Goal: Task Accomplishment & Management: Manage account settings

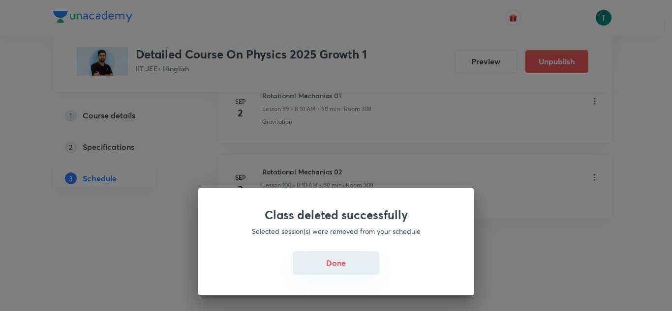
click at [331, 271] on button "Done" at bounding box center [336, 263] width 87 height 24
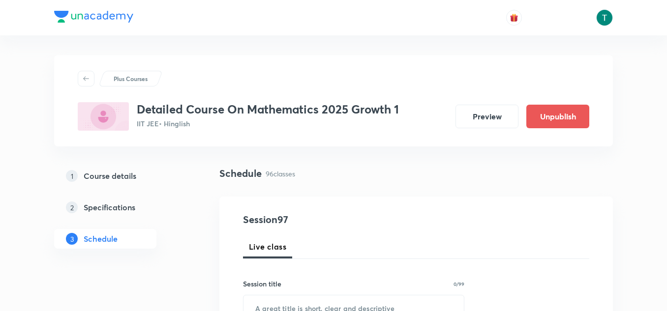
scroll to position [7859, 0]
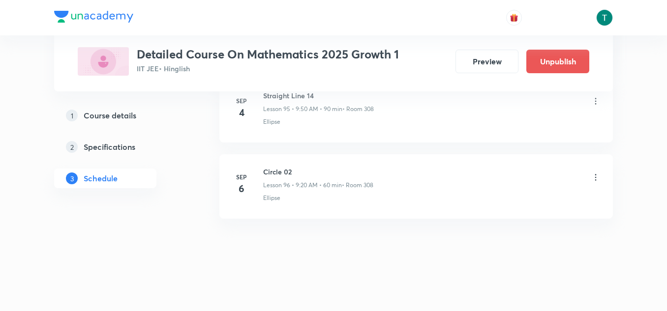
click at [596, 178] on icon at bounding box center [595, 177] width 1 height 6
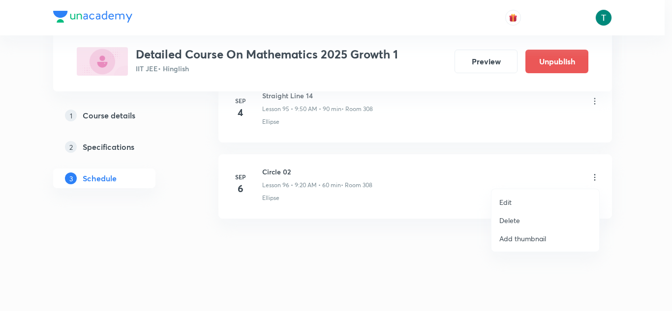
click at [526, 220] on li "Delete" at bounding box center [545, 220] width 108 height 18
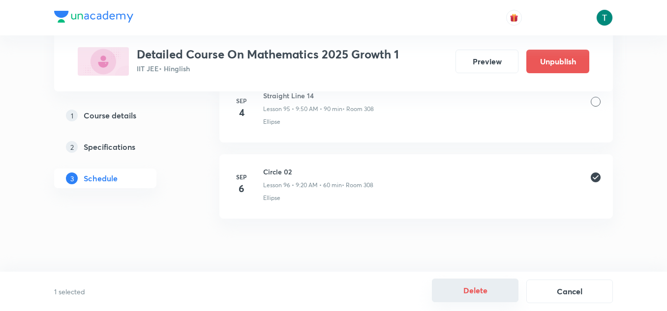
click at [472, 292] on button "Delete" at bounding box center [475, 291] width 87 height 24
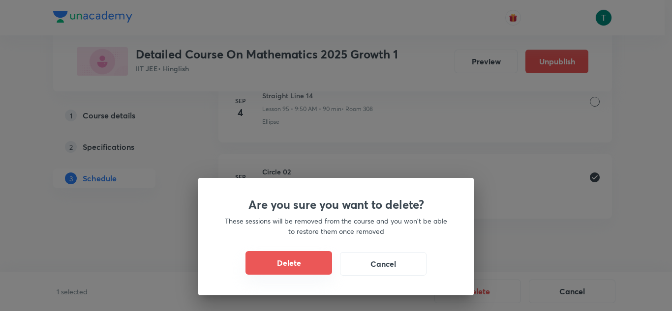
click at [294, 263] on button "Delete" at bounding box center [288, 263] width 87 height 24
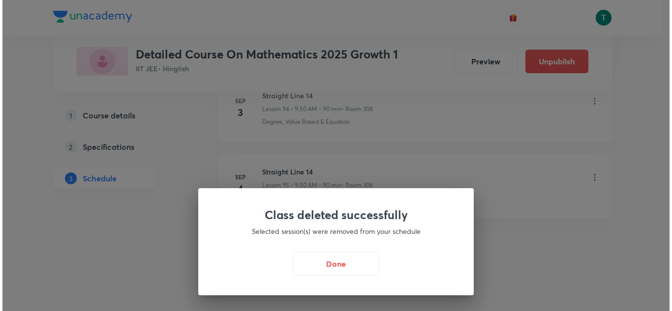
scroll to position [7782, 0]
